Goal: Information Seeking & Learning: Learn about a topic

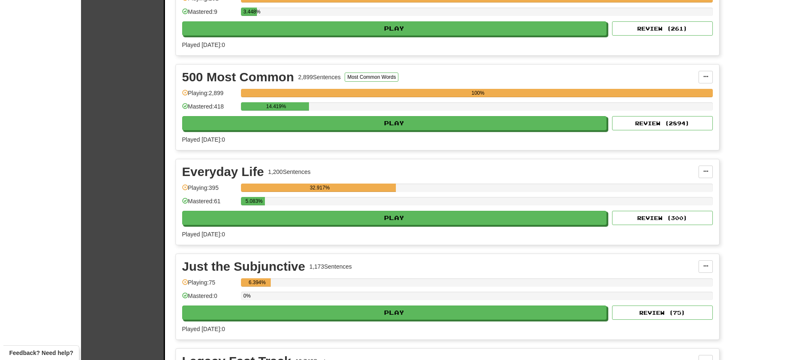
scroll to position [252, 0]
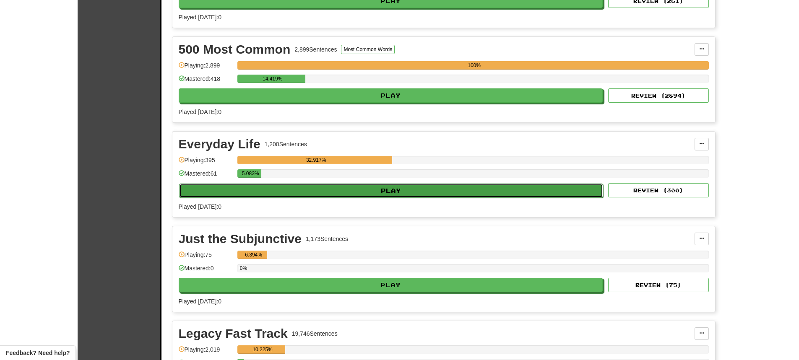
click at [386, 195] on button "Play" at bounding box center [391, 191] width 425 height 14
select select "**"
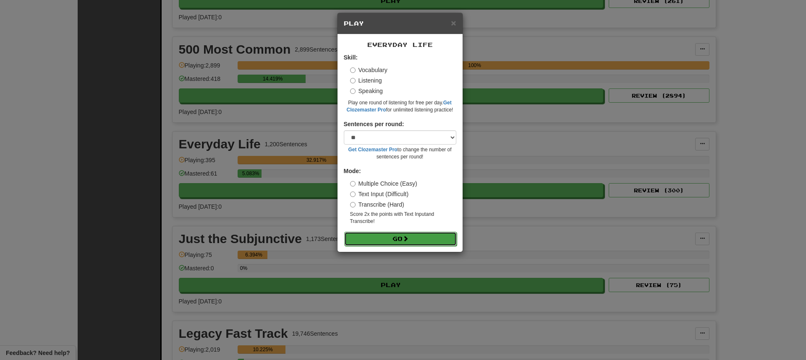
click at [380, 236] on button "Go" at bounding box center [400, 239] width 112 height 14
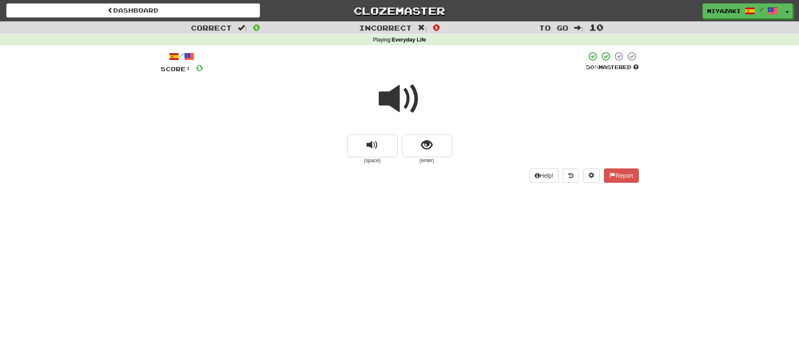
click at [399, 98] on span at bounding box center [400, 99] width 42 height 42
click at [425, 148] on span "show sentence" at bounding box center [426, 145] width 11 height 11
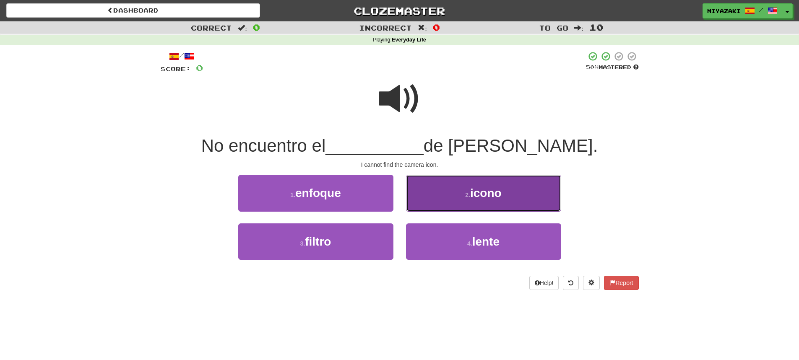
click at [440, 195] on button "2 . icono" at bounding box center [483, 193] width 155 height 37
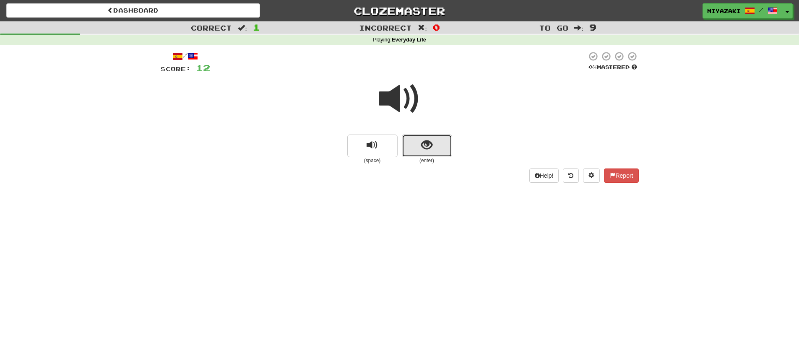
click at [434, 145] on button "show sentence" at bounding box center [427, 146] width 50 height 23
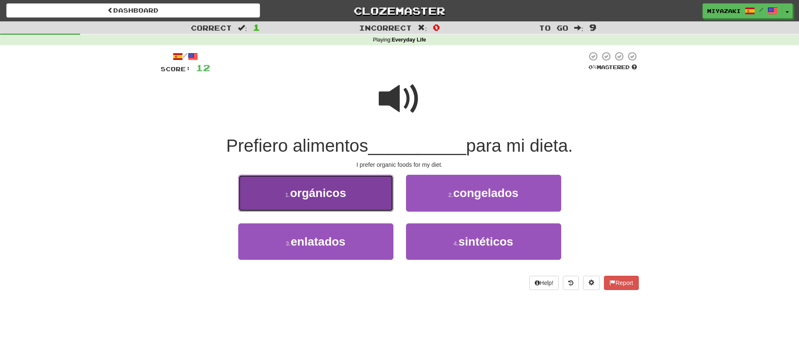
click at [354, 192] on button "1 . orgánicos" at bounding box center [315, 193] width 155 height 37
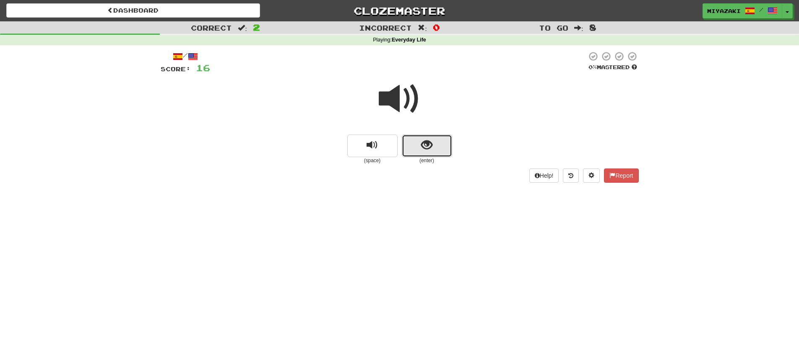
click at [428, 142] on span "show sentence" at bounding box center [426, 145] width 11 height 11
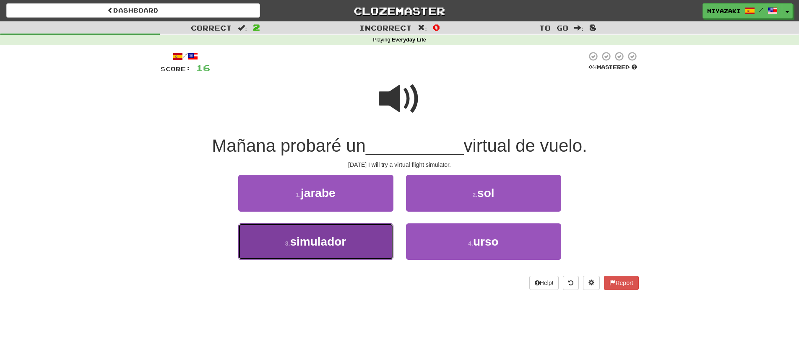
click at [347, 240] on button "3 . simulador" at bounding box center [315, 242] width 155 height 37
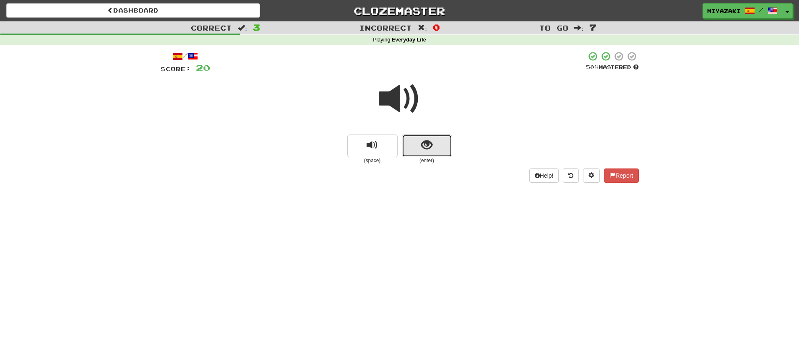
click at [433, 153] on button "show sentence" at bounding box center [427, 146] width 50 height 23
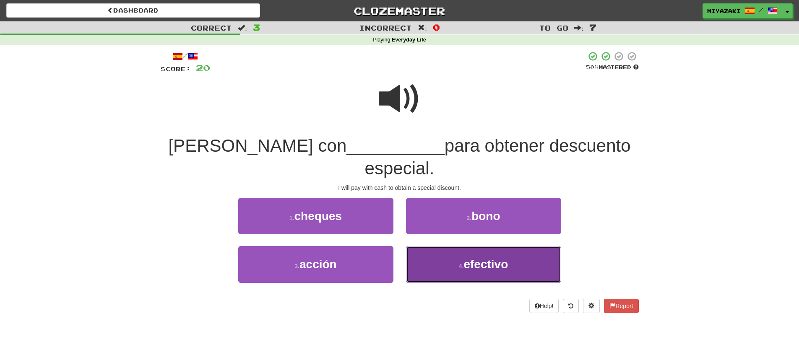
click at [466, 258] on span "efectivo" at bounding box center [486, 264] width 44 height 13
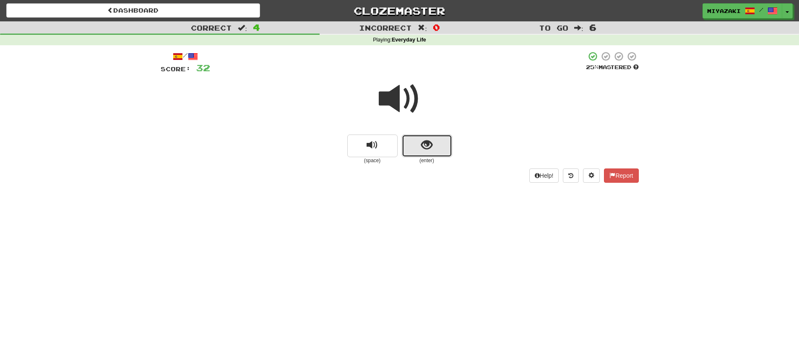
click at [428, 147] on span "show sentence" at bounding box center [426, 145] width 11 height 11
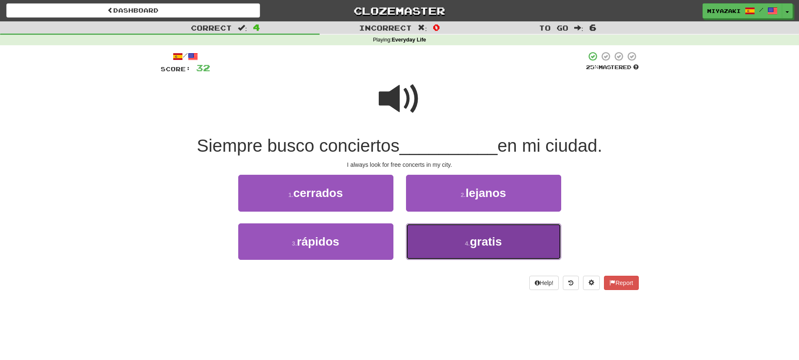
click at [457, 241] on button "4 . gratis" at bounding box center [483, 242] width 155 height 37
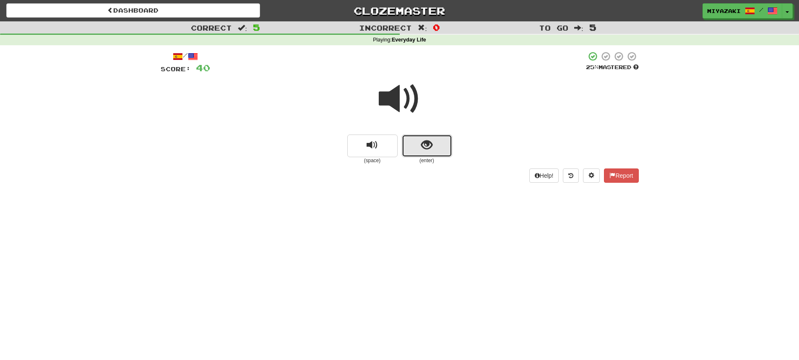
click at [441, 143] on button "show sentence" at bounding box center [427, 146] width 50 height 23
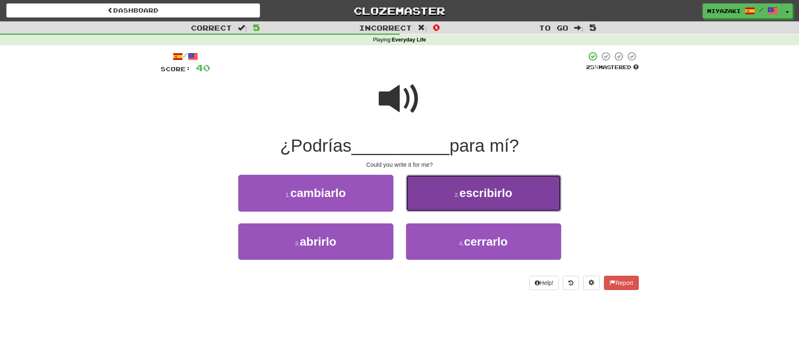
click at [461, 189] on span "escribirlo" at bounding box center [485, 193] width 53 height 13
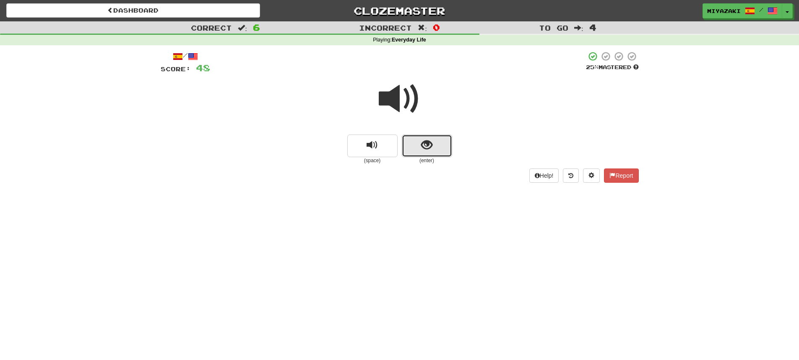
click at [444, 151] on button "show sentence" at bounding box center [427, 146] width 50 height 23
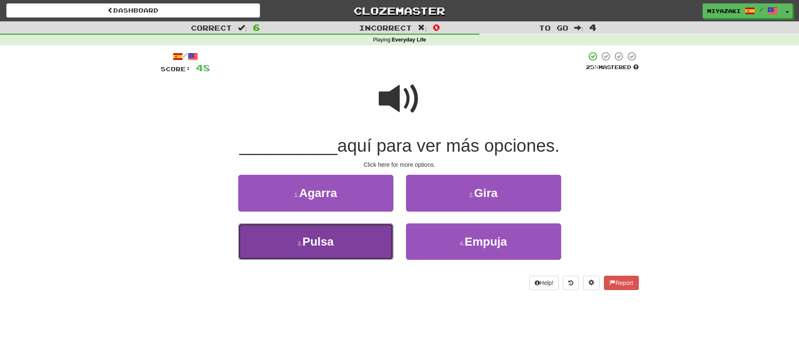
click at [328, 243] on span "Pulsa" at bounding box center [318, 241] width 31 height 13
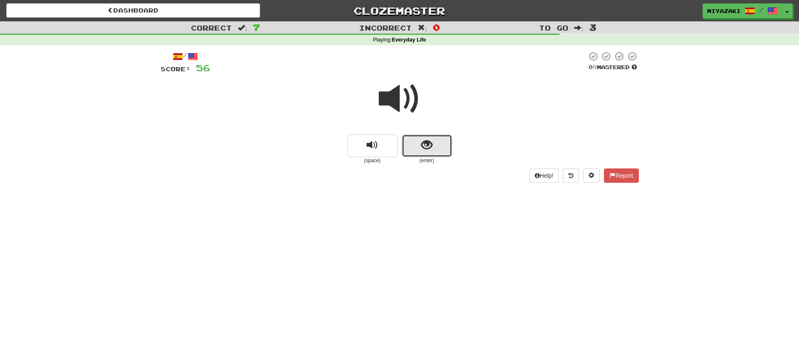
click at [428, 144] on span "show sentence" at bounding box center [426, 145] width 11 height 11
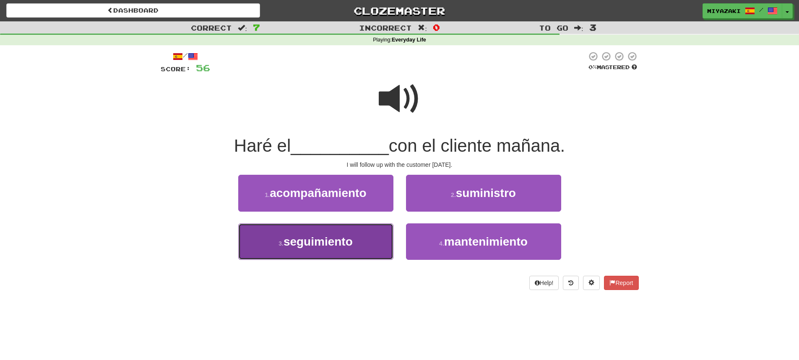
click at [348, 236] on span "seguimiento" at bounding box center [318, 241] width 69 height 13
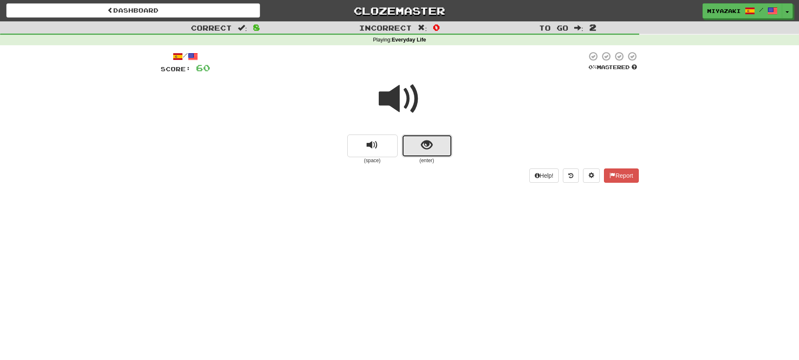
click at [429, 151] on span "show sentence" at bounding box center [426, 145] width 11 height 11
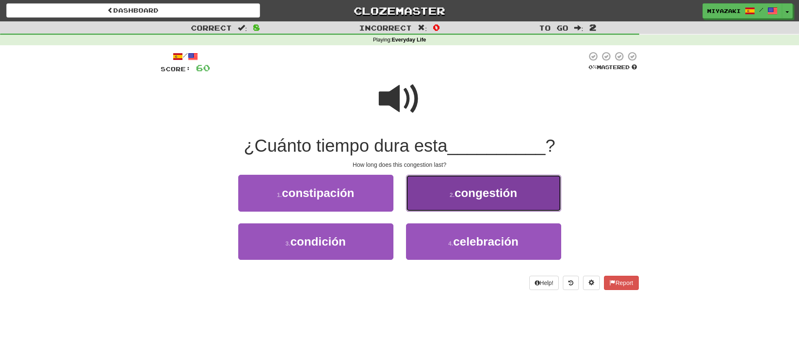
click at [449, 195] on button "2 . congestión" at bounding box center [483, 193] width 155 height 37
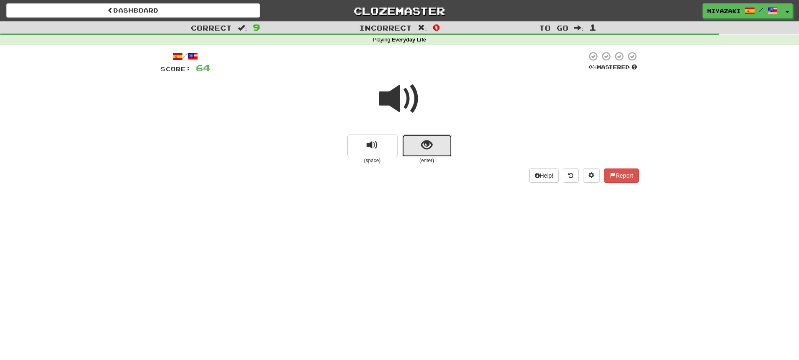
click at [427, 145] on span "show sentence" at bounding box center [426, 145] width 11 height 11
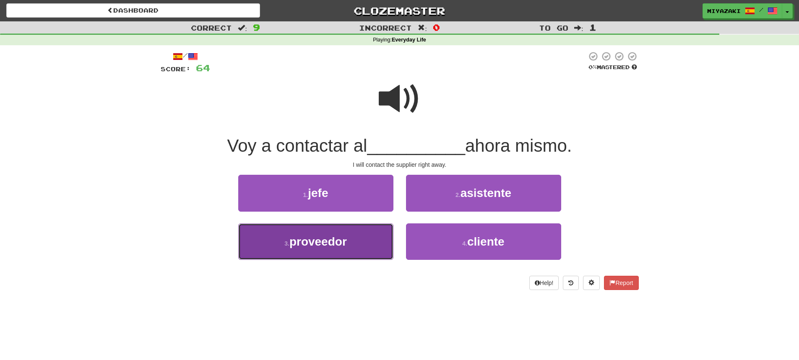
click at [337, 247] on span "proveedor" at bounding box center [317, 241] width 57 height 13
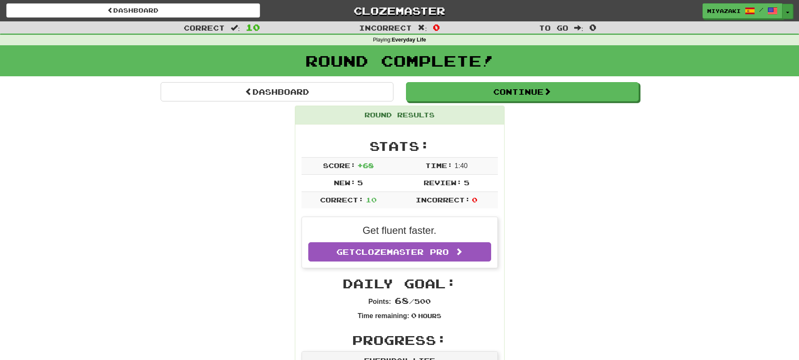
click at [791, 9] on button "Toggle Dropdown" at bounding box center [787, 11] width 11 height 15
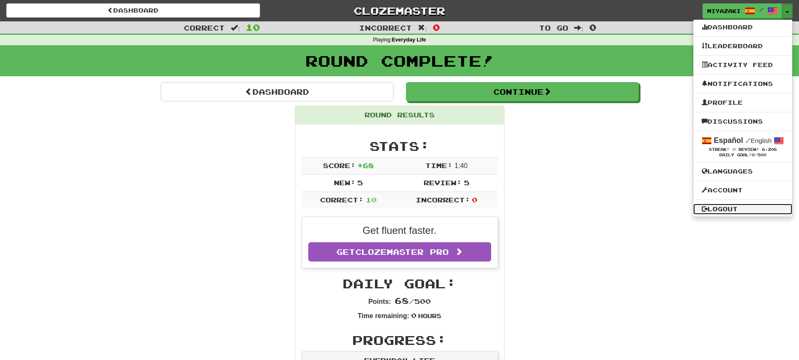
click at [722, 211] on link "Logout" at bounding box center [743, 209] width 99 height 11
